Goal: Information Seeking & Learning: Find specific fact

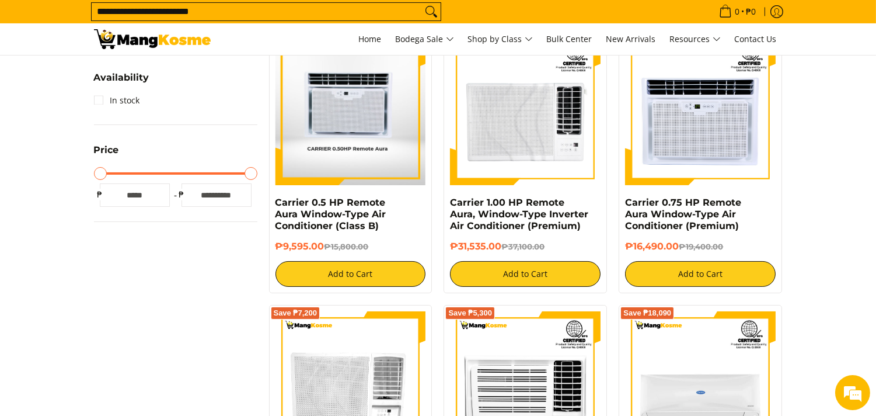
click at [326, 166] on img at bounding box center [349, 109] width 149 height 151
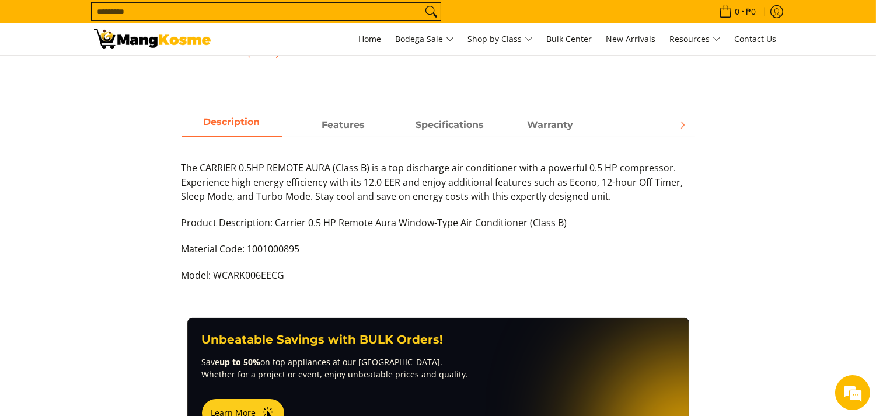
scroll to position [493, 0]
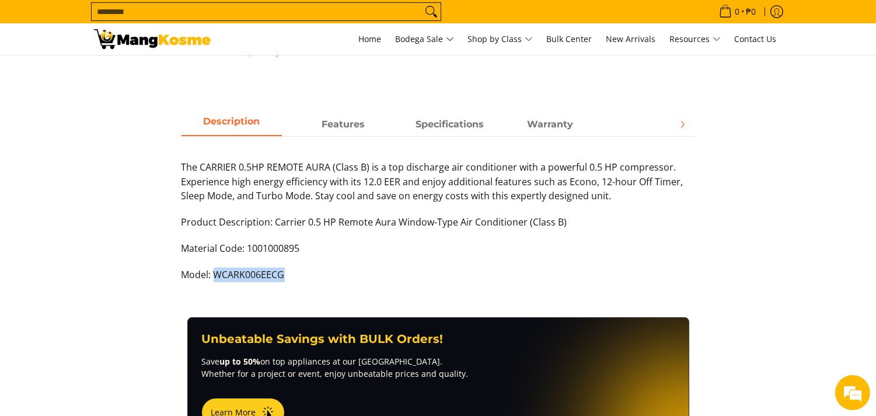
drag, startPoint x: 214, startPoint y: 272, endPoint x: 295, endPoint y: 270, distance: 81.1
click at [295, 270] on p "Model: WCARK006EECG" at bounding box center [439, 280] width 514 height 26
copy p "WCARK006EECG"
